Goal: Check status

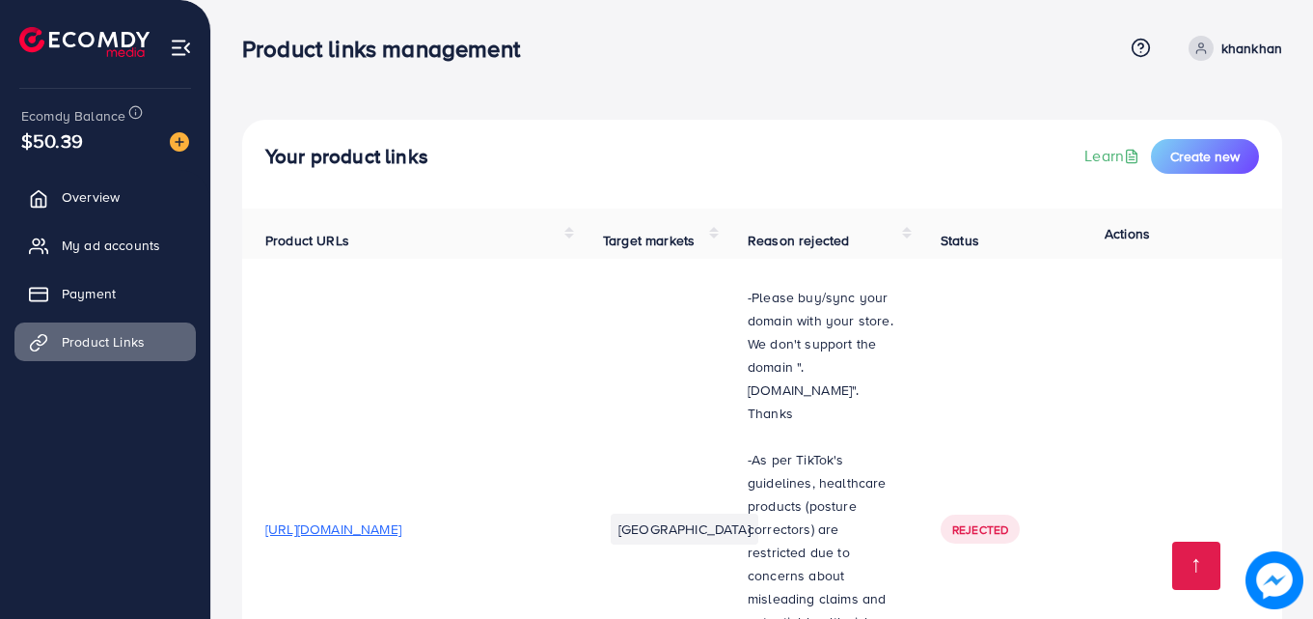
scroll to position [1195, 0]
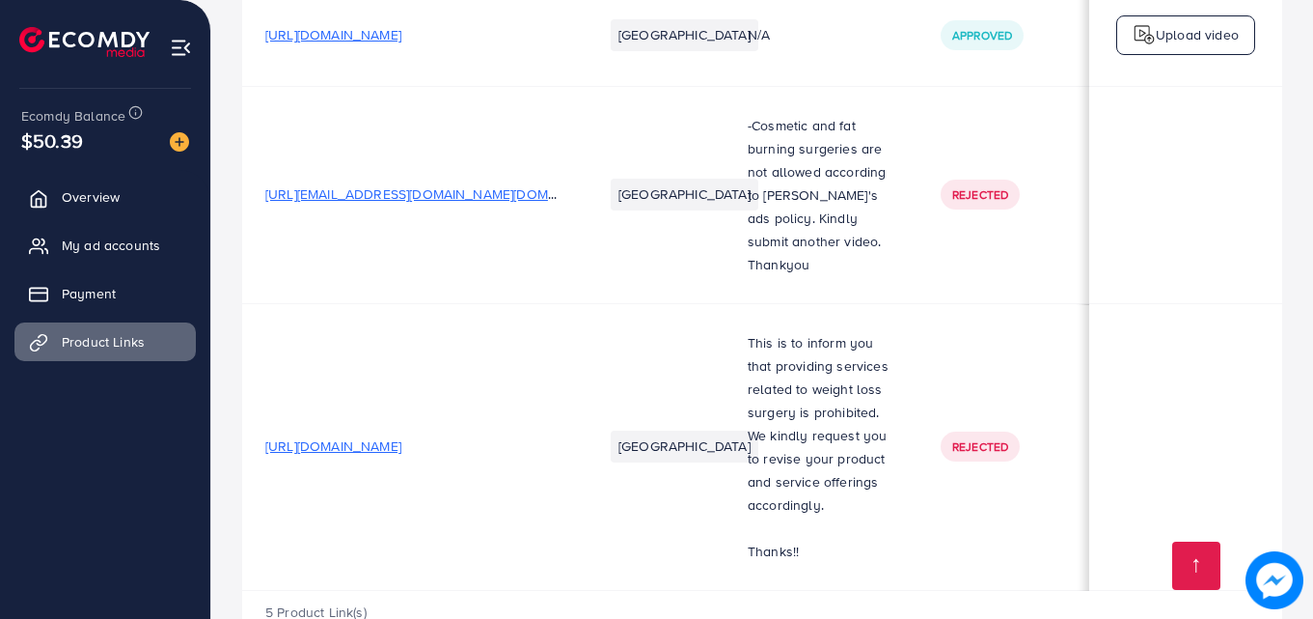
scroll to position [0, 489]
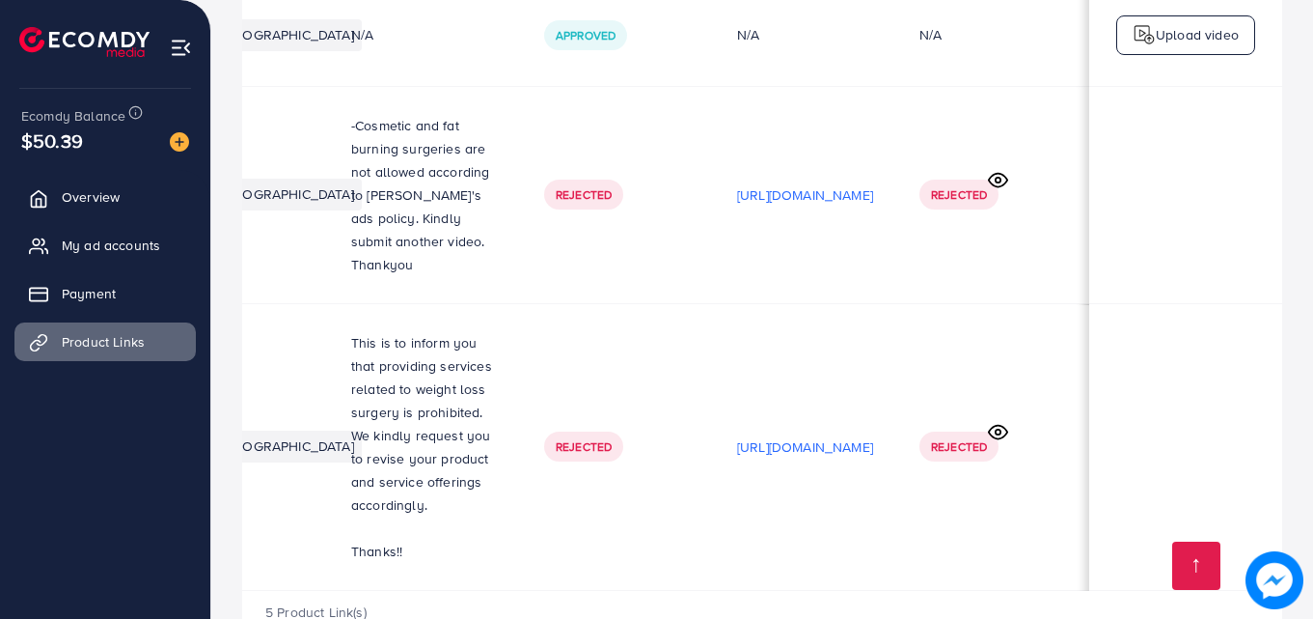
click at [537, 524] on td "Rejected" at bounding box center [617, 446] width 193 height 287
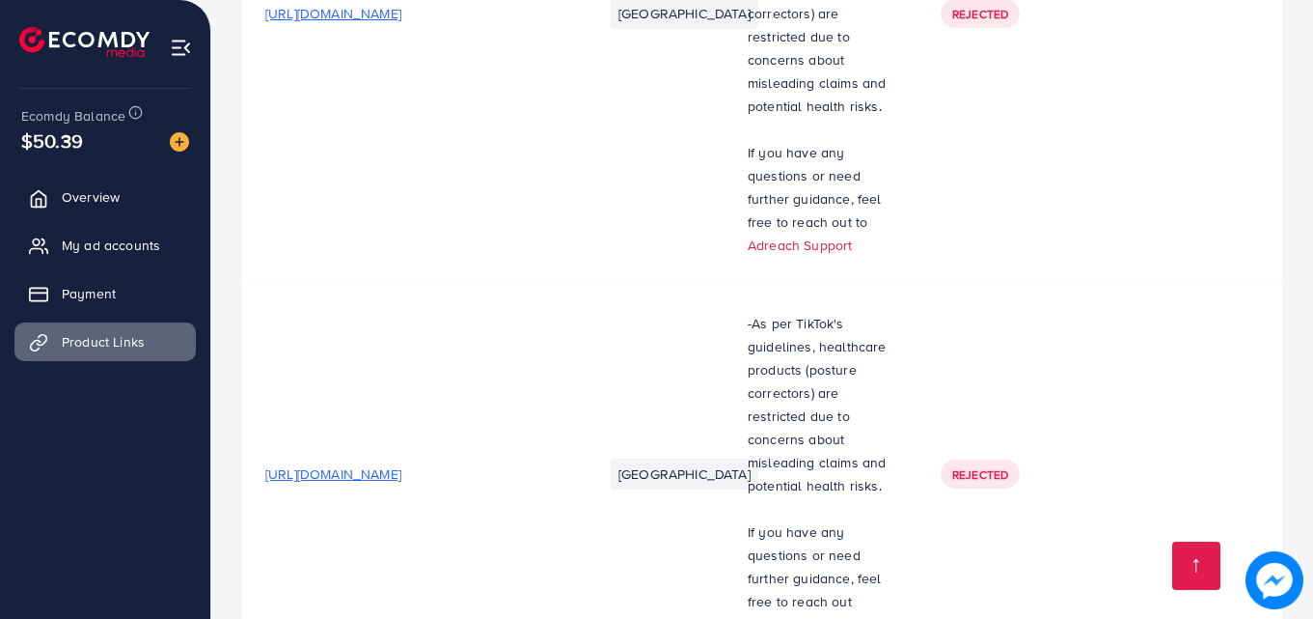
scroll to position [1195, 0]
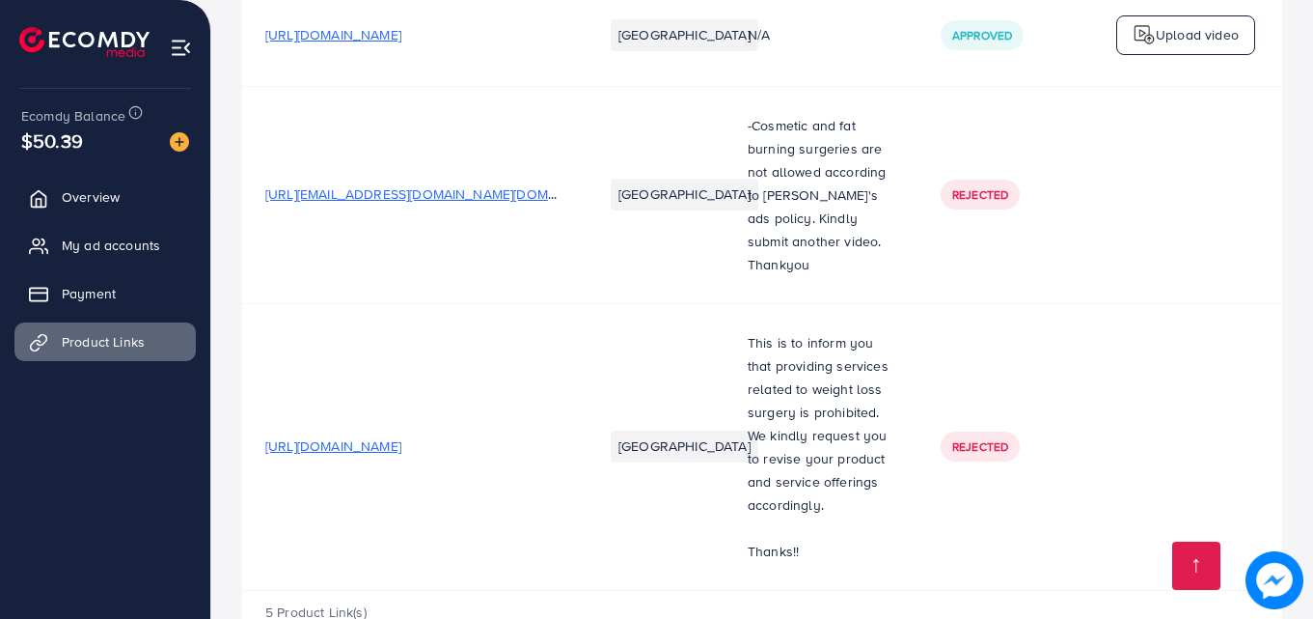
click at [830, 331] on p "This is to inform you that providing services related to weight loss surgery is…" at bounding box center [821, 423] width 147 height 185
drag, startPoint x: 0, startPoint y: 0, endPoint x: 830, endPoint y: 276, distance: 874.6
click at [830, 331] on p "This is to inform you that providing services related to weight loss surgery is…" at bounding box center [821, 423] width 147 height 185
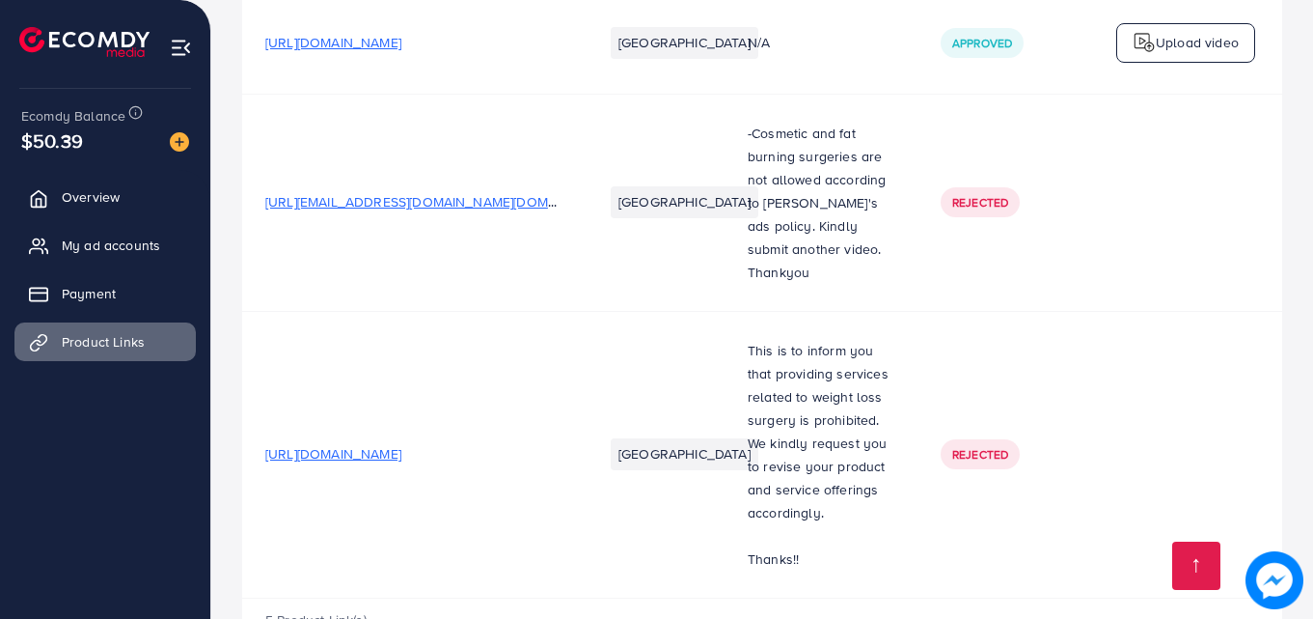
click at [817, 339] on p "This is to inform you that providing services related to weight loss surgery is…" at bounding box center [821, 431] width 147 height 185
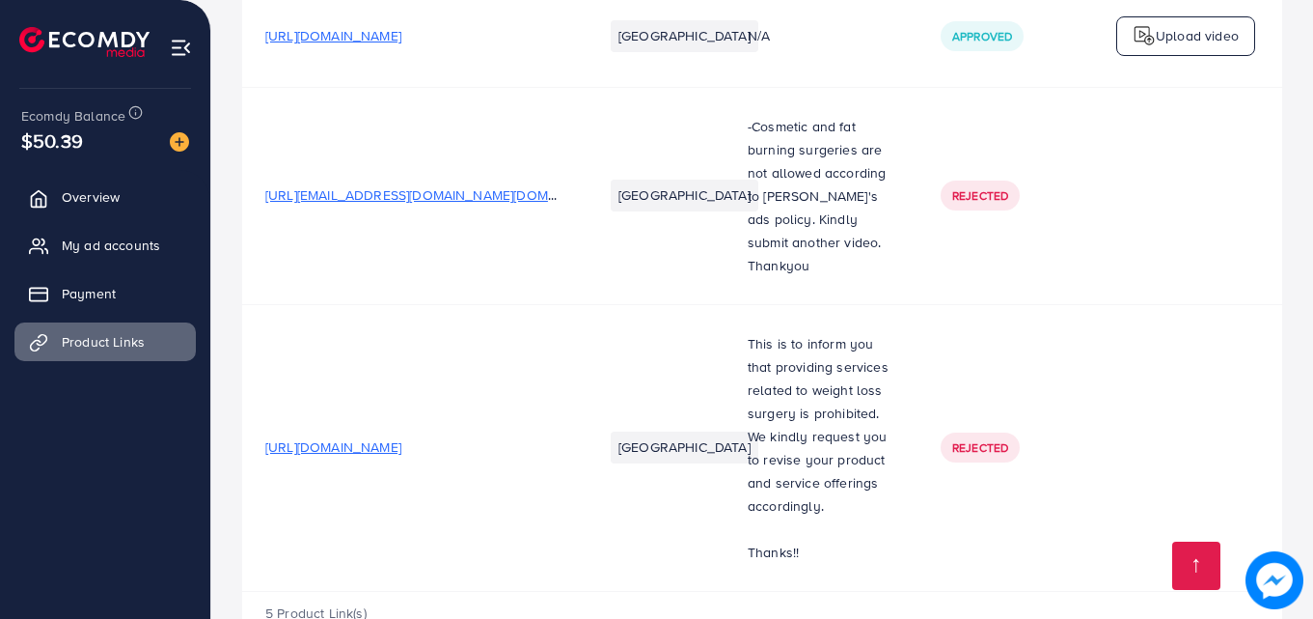
scroll to position [1195, 0]
